Goal: Register for event/course

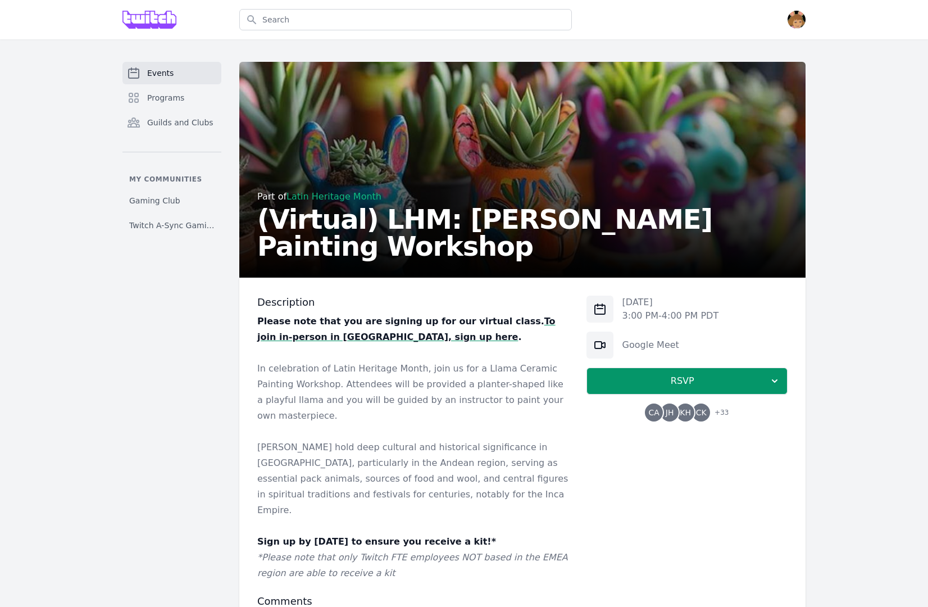
click at [836, 438] on div "Events Programs Guilds and Clubs My communities Gaming Club Twitch A-Sync Gamin…" at bounding box center [464, 385] width 928 height 692
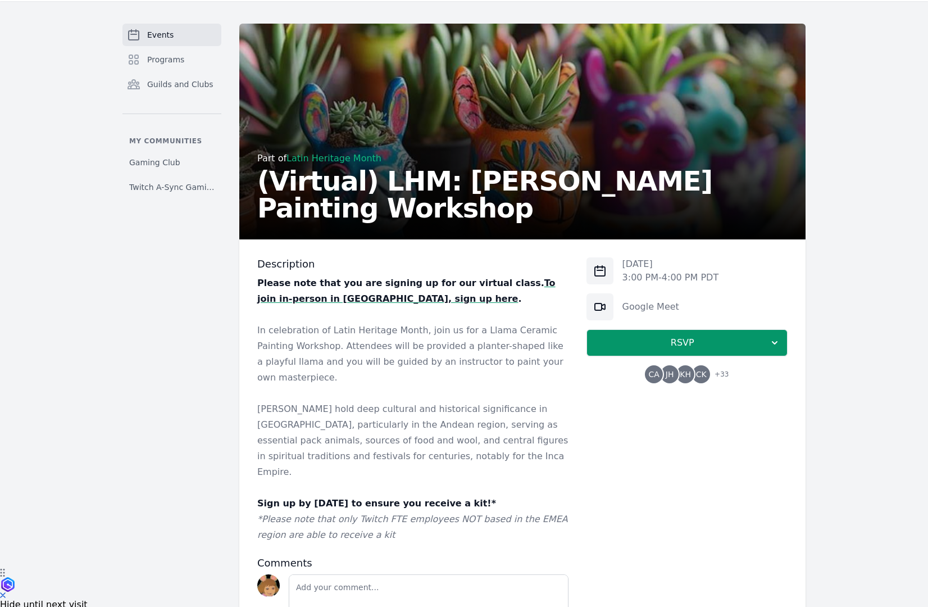
scroll to position [93, 0]
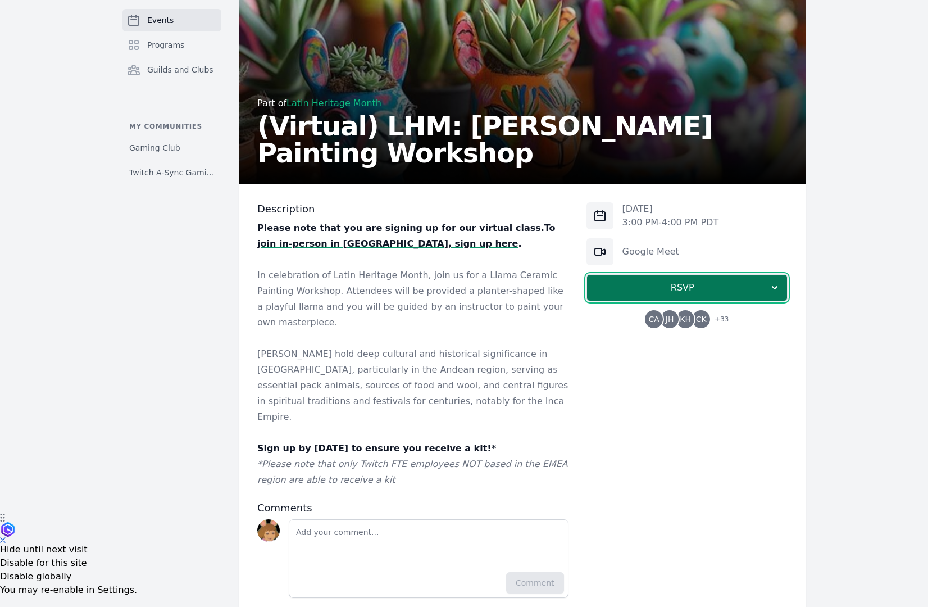
click at [715, 289] on span "RSVP" at bounding box center [682, 287] width 173 height 13
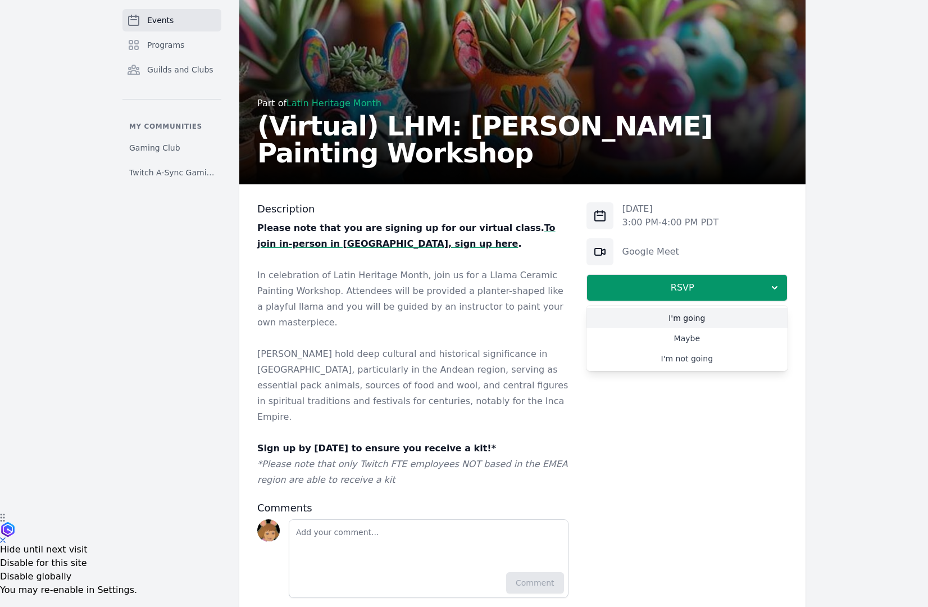
click at [709, 321] on link "I'm going" at bounding box center [687, 318] width 201 height 20
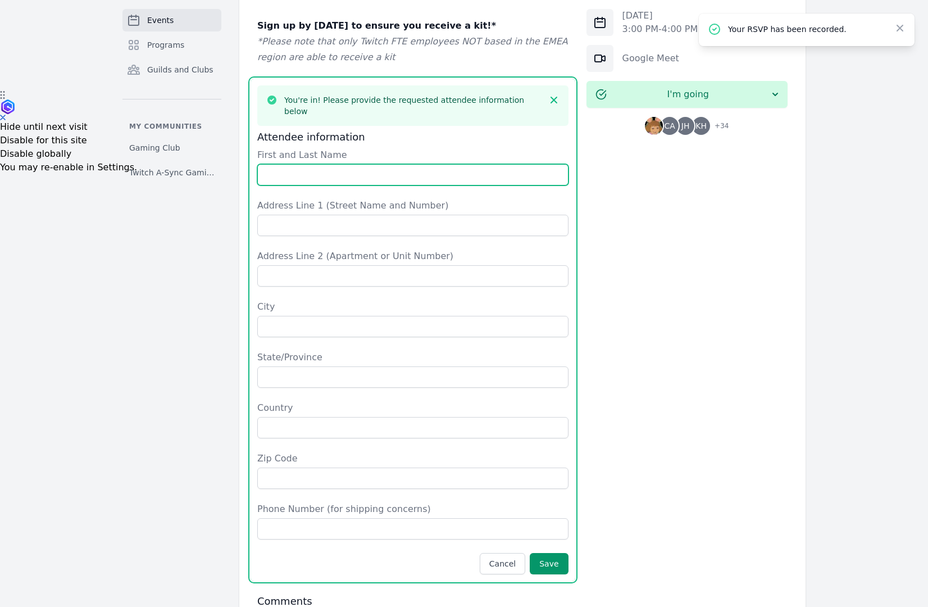
click at [407, 164] on input "First and Last Name" at bounding box center [412, 174] width 311 height 21
type input "[PERSON_NAME]"
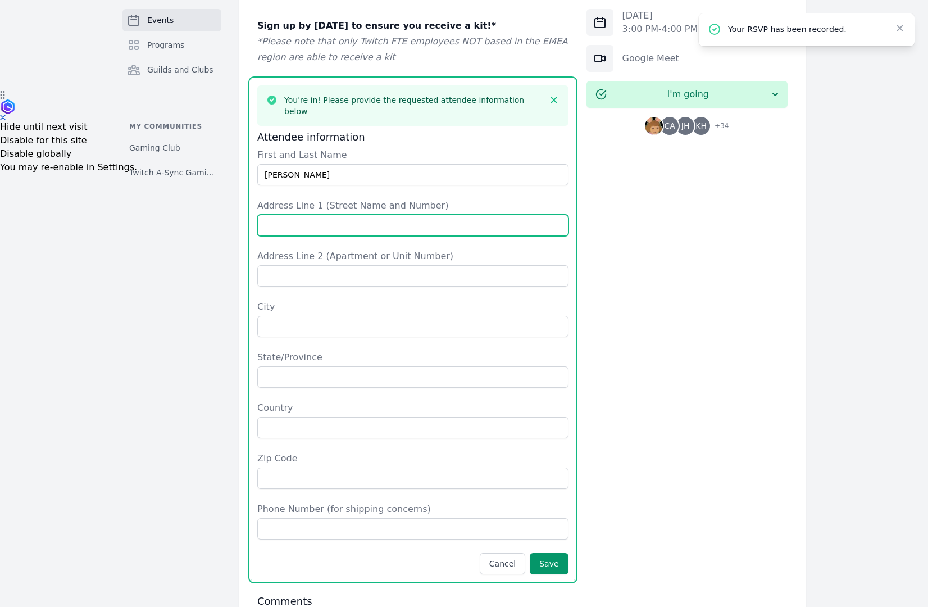
type input "[STREET_ADDRESS]"
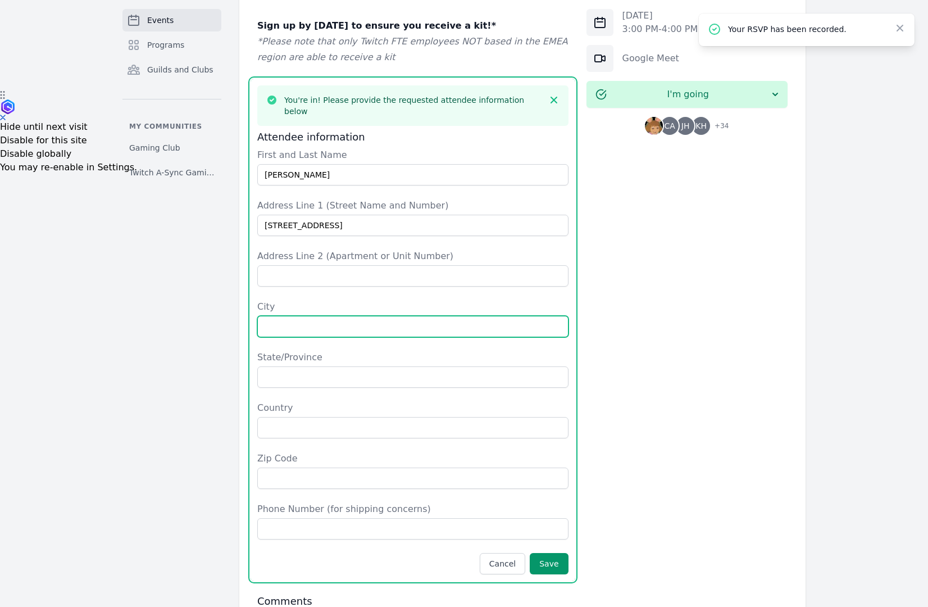
type input "[GEOGRAPHIC_DATA]"
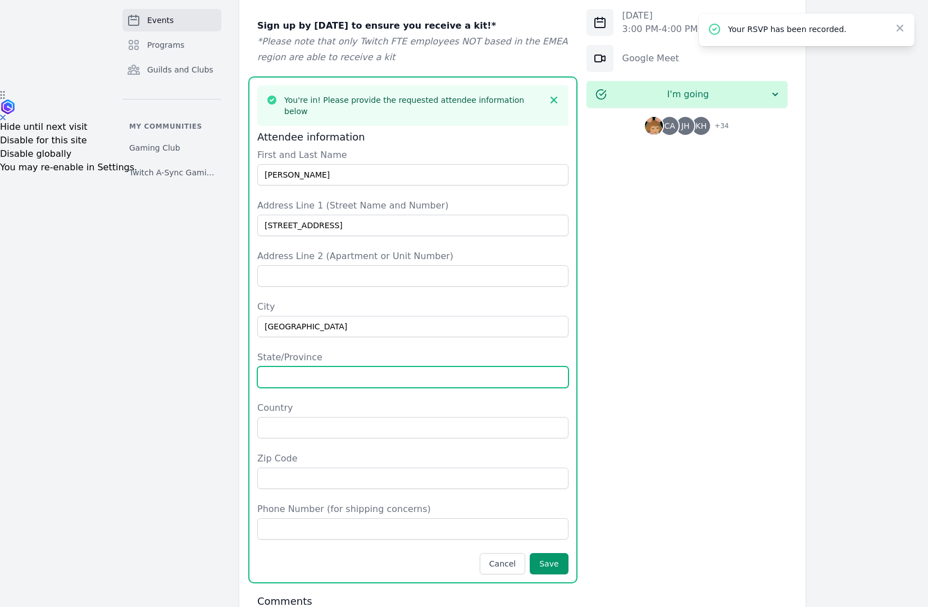
type input "MA"
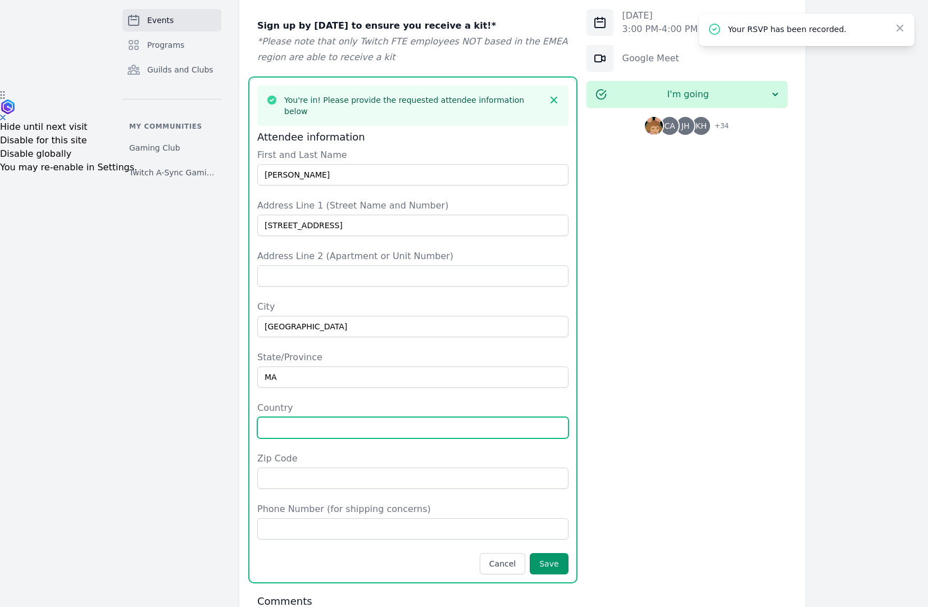
type input "[GEOGRAPHIC_DATA]"
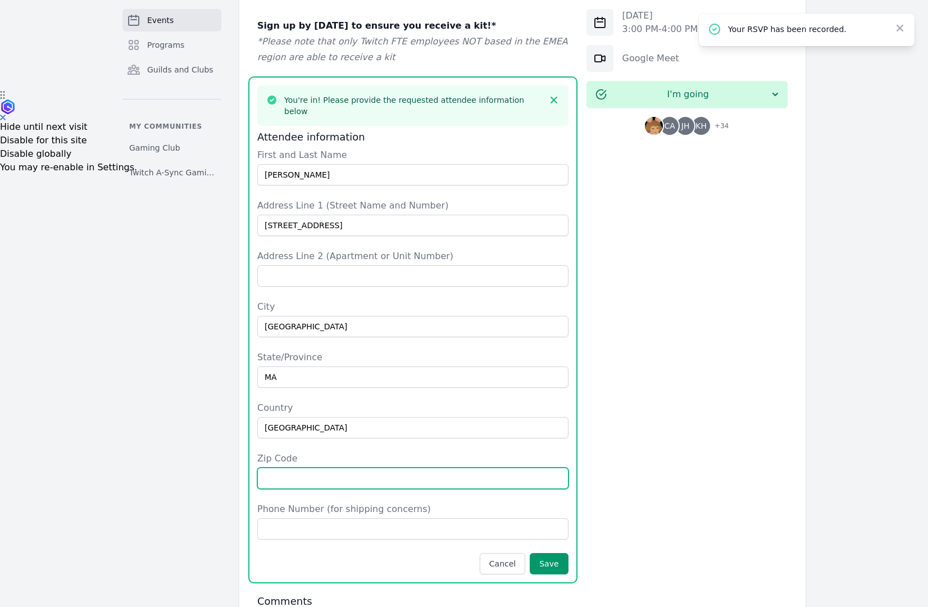
type input "02111"
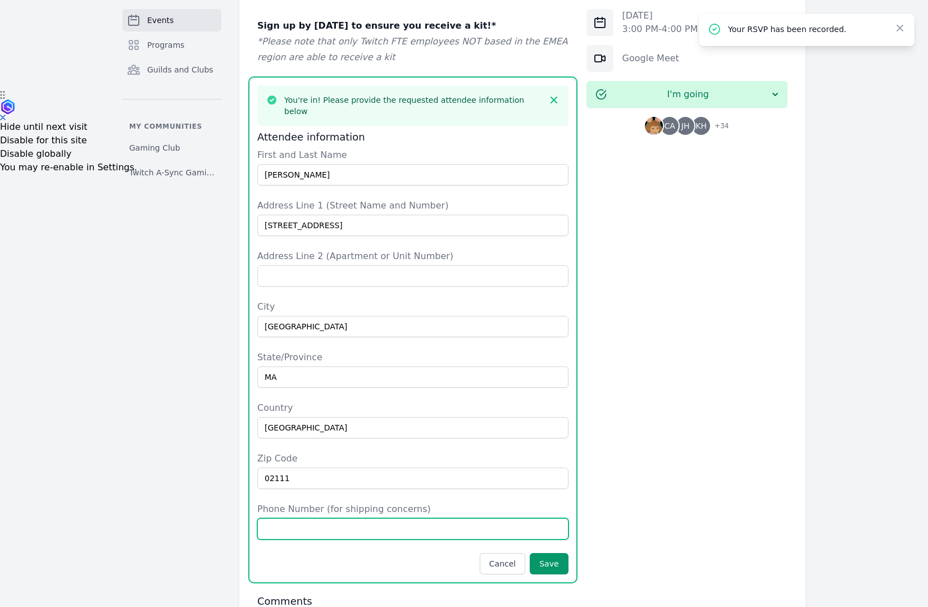
type input "3529789215"
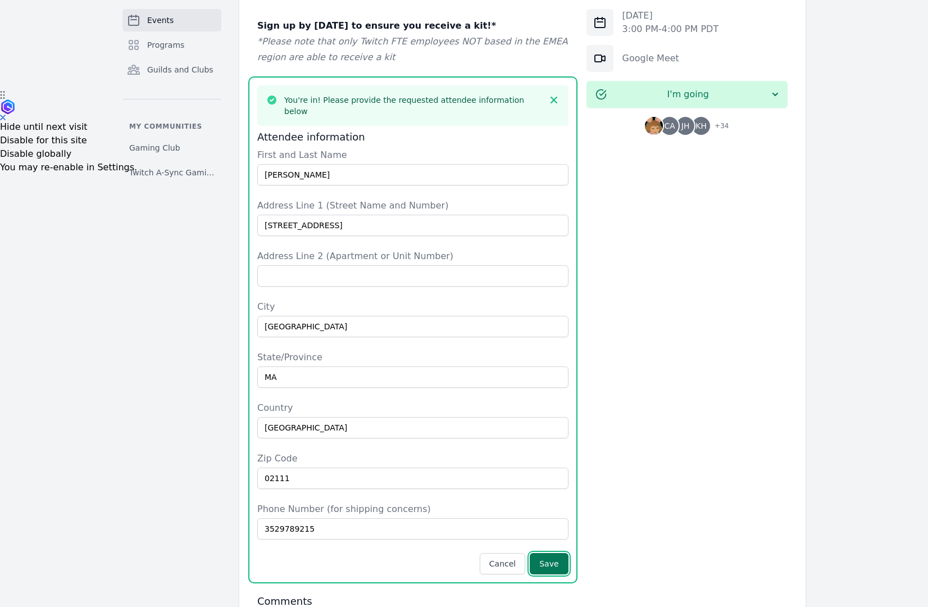
click at [558, 553] on button "Save" at bounding box center [549, 563] width 38 height 21
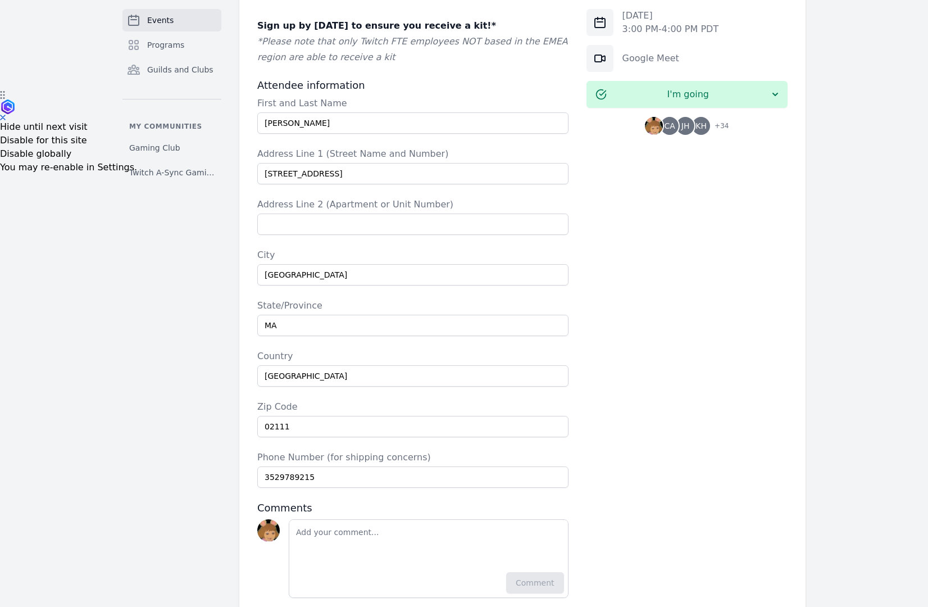
click at [607, 461] on div "[DATE] 3:00 PM - 4:00 PM PDT Google Meet I'm going CA JH KH + 34" at bounding box center [687, 189] width 201 height 818
click at [482, 466] on input "3529789215" at bounding box center [412, 476] width 311 height 21
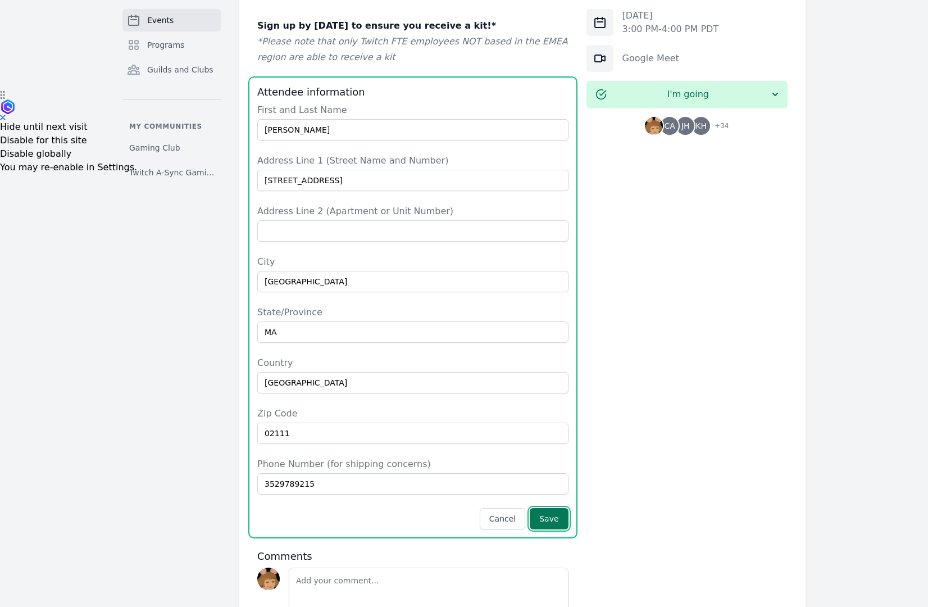
click at [550, 508] on button "Save" at bounding box center [549, 518] width 38 height 21
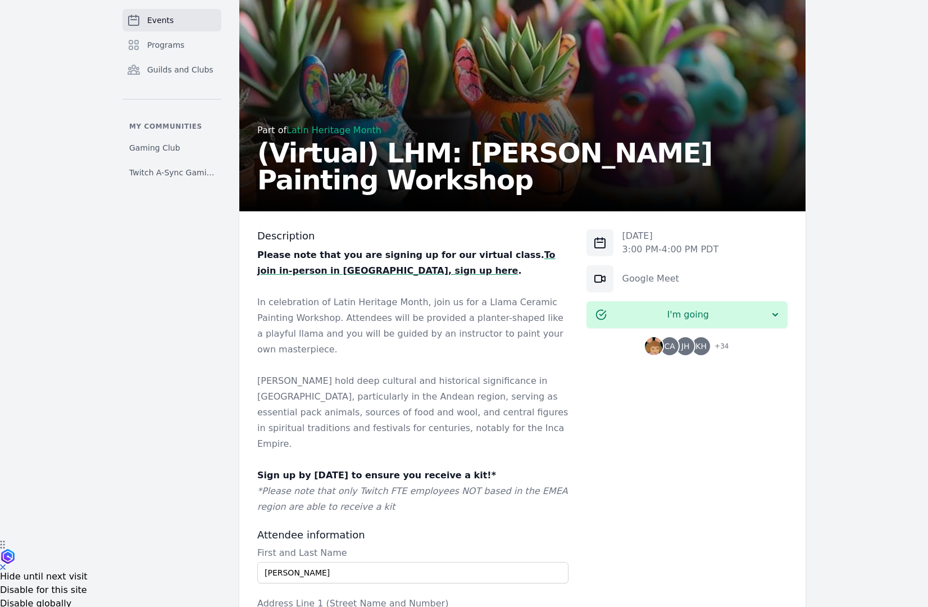
scroll to position [0, 0]
